Goal: Information Seeking & Learning: Learn about a topic

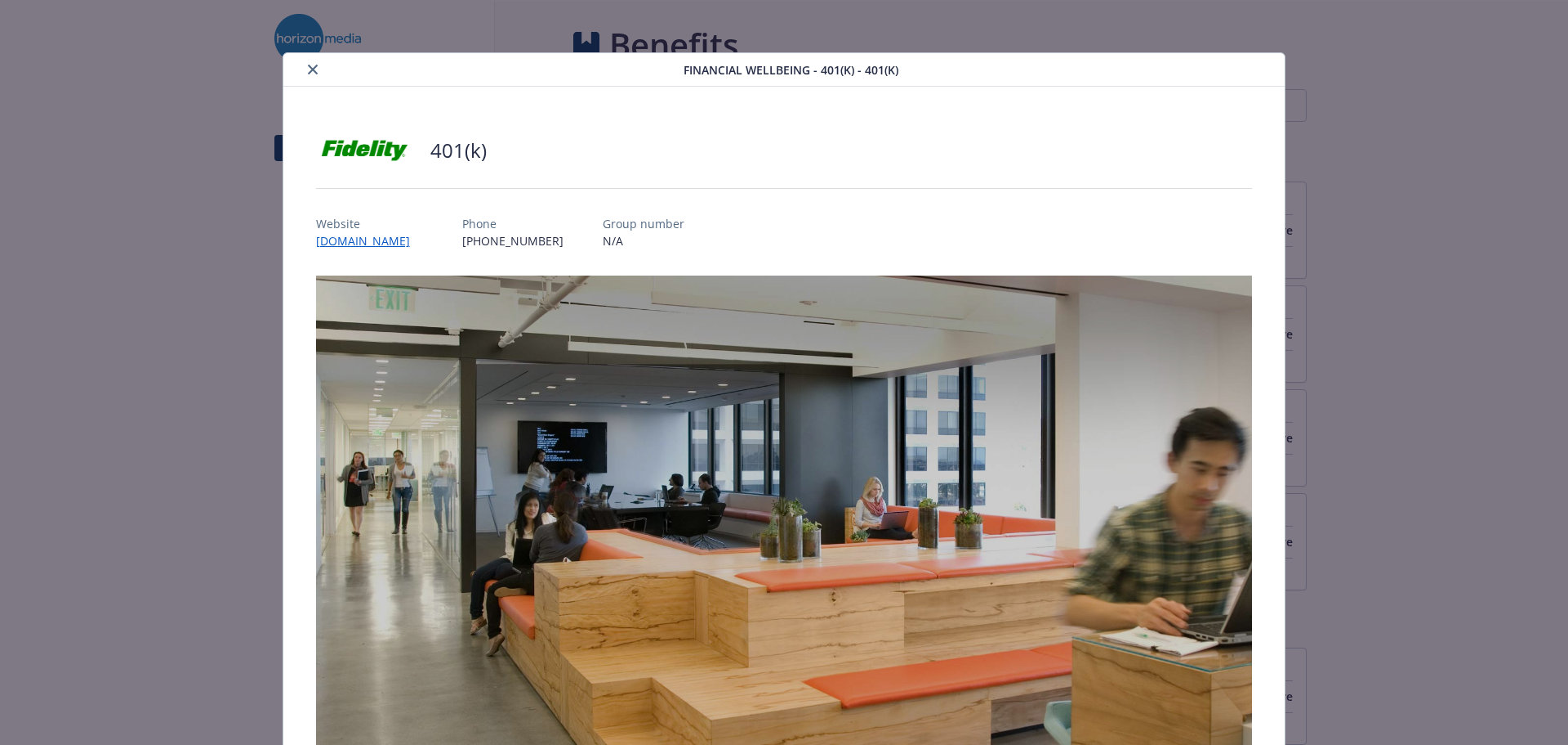
scroll to position [542, 0]
